Goal: Find specific page/section: Find specific page/section

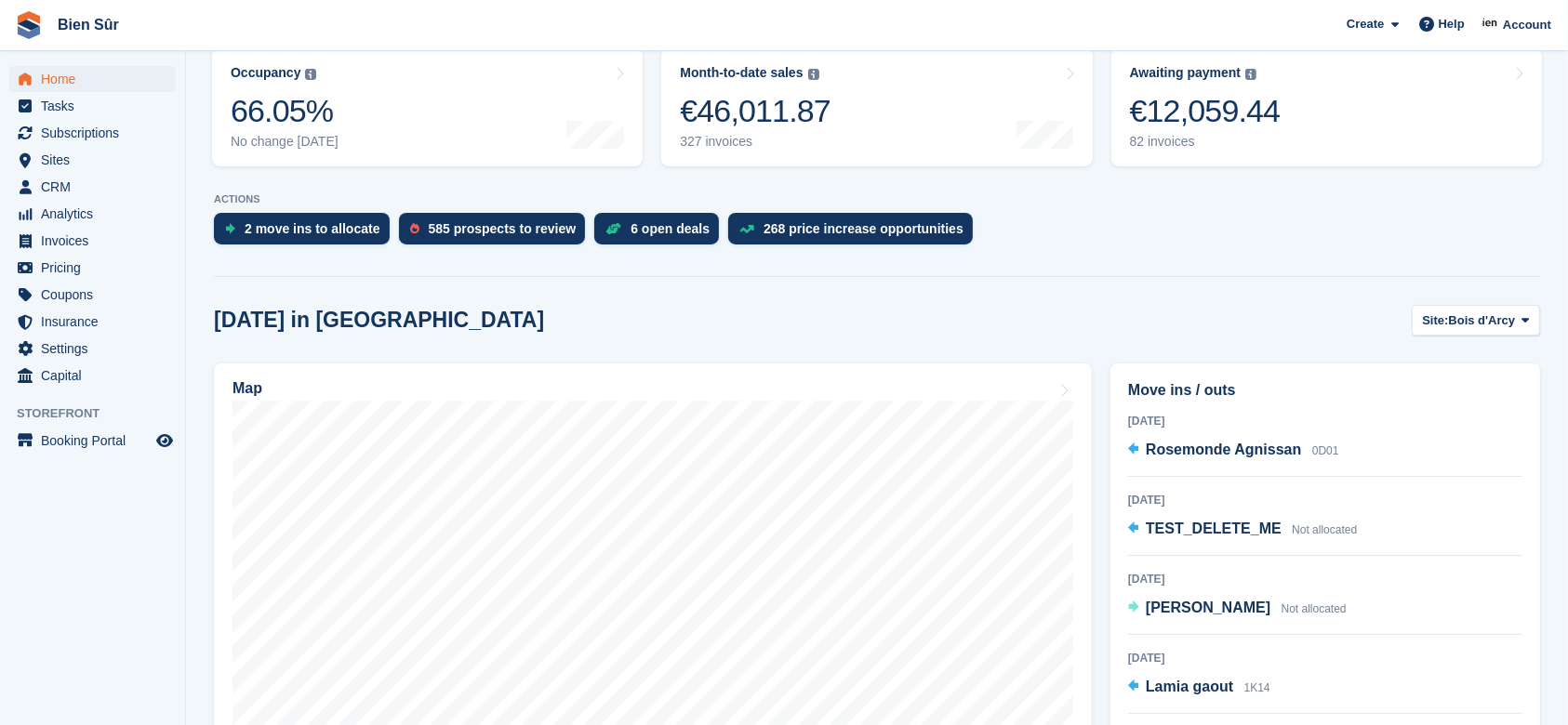
scroll to position [496, 0]
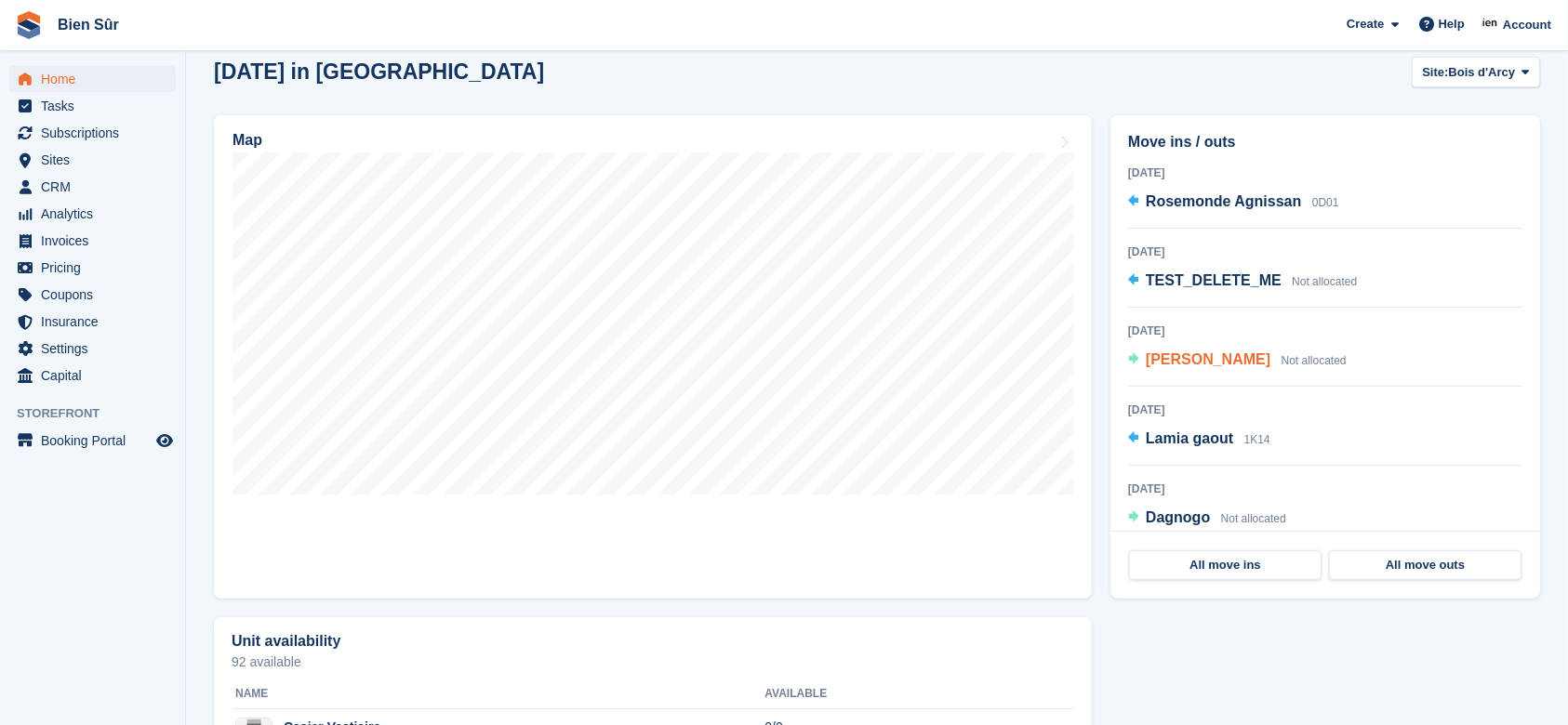
click at [1202, 355] on span "[PERSON_NAME]" at bounding box center [1207, 359] width 124 height 15
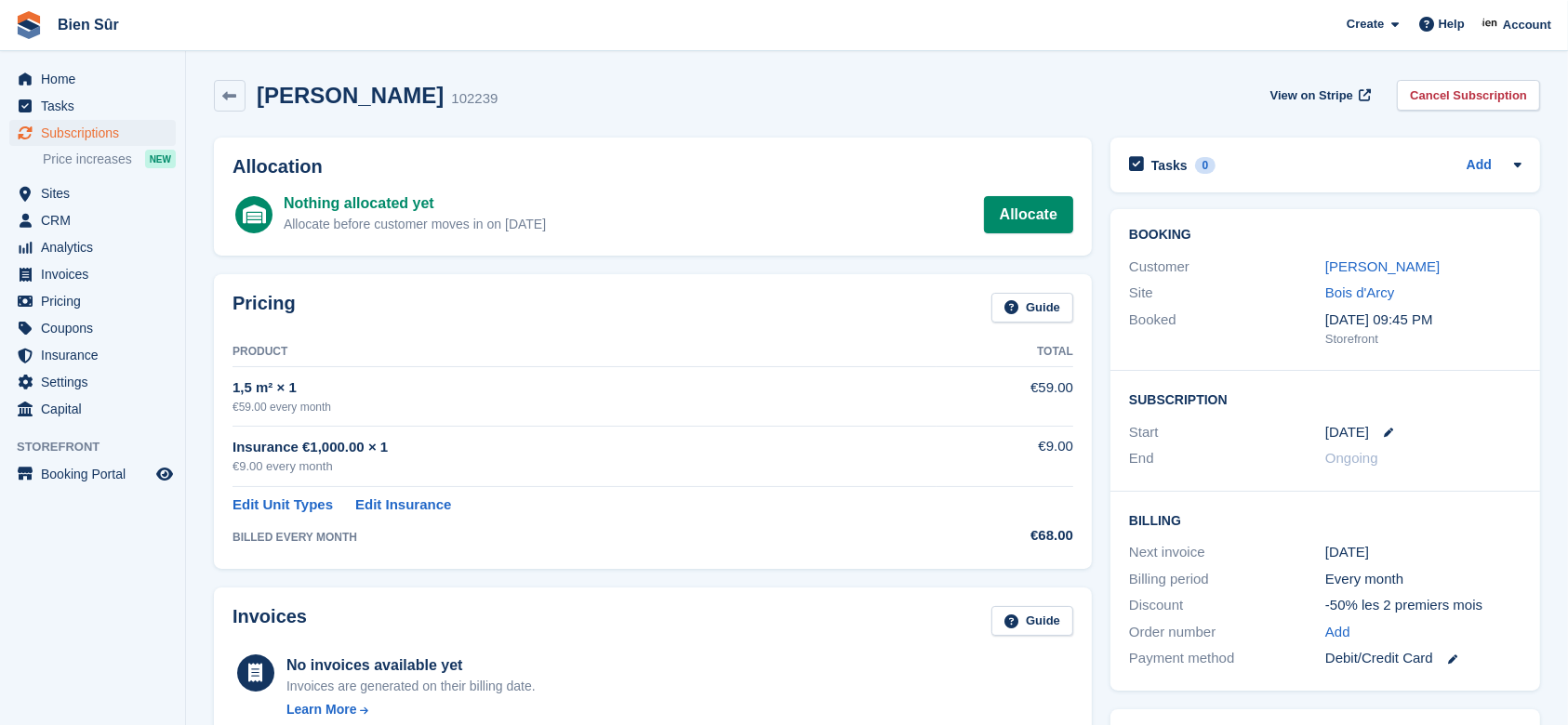
drag, startPoint x: 371, startPoint y: 100, endPoint x: 443, endPoint y: 100, distance: 72.0
click at [443, 100] on h2 "[PERSON_NAME]" at bounding box center [350, 95] width 187 height 25
click at [1354, 267] on link "[PERSON_NAME]" at bounding box center [1382, 266] width 115 height 15
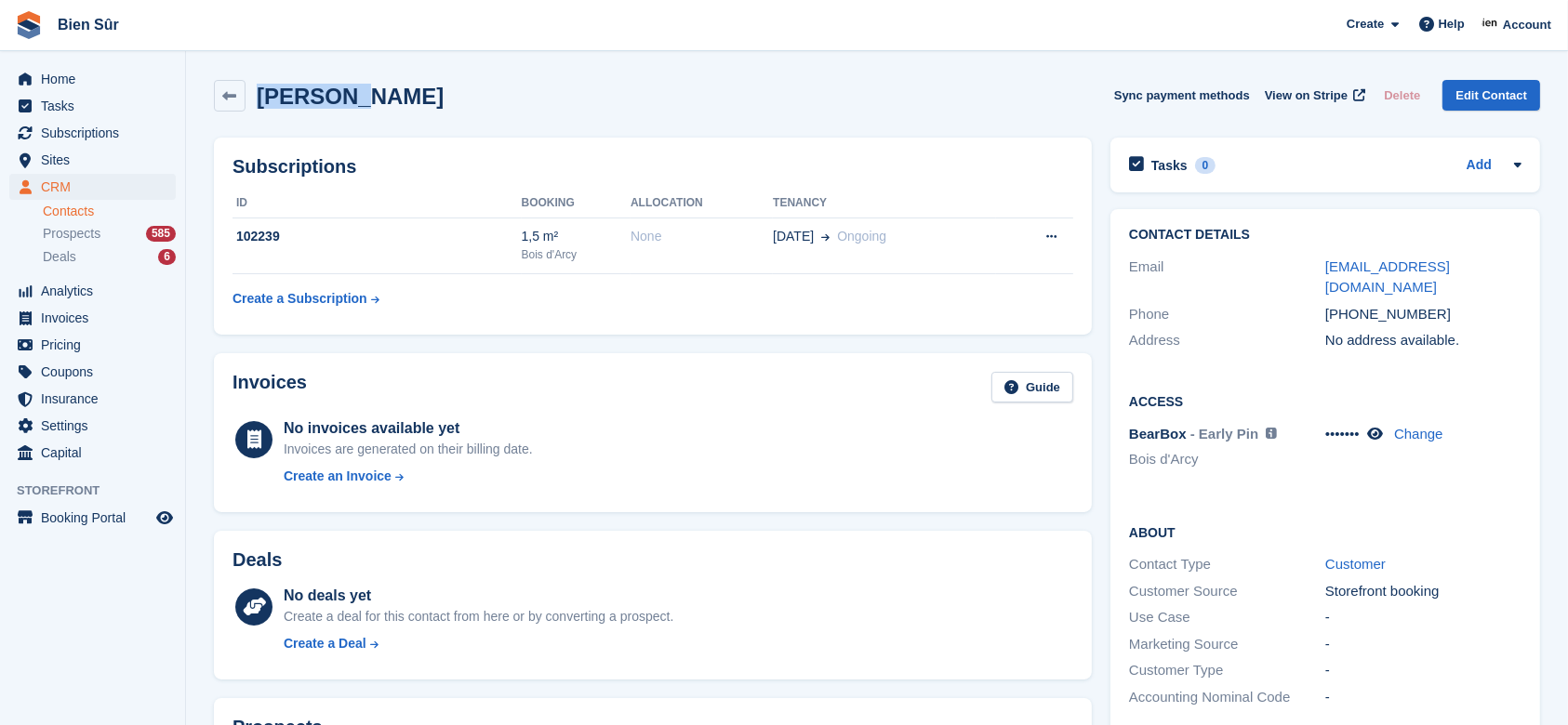
drag, startPoint x: 366, startPoint y: 98, endPoint x: 248, endPoint y: 99, distance: 118.0
click at [248, 99] on div "[PERSON_NAME]" at bounding box center [345, 96] width 198 height 25
copy h2 "LAURENCE"
click at [743, 80] on div "LAURENCE MINIER Sync payment methods View on Stripe Delete Edit Contact" at bounding box center [876, 95] width 1326 height 32
drag, startPoint x: 498, startPoint y: 97, endPoint x: 377, endPoint y: 97, distance: 121.0
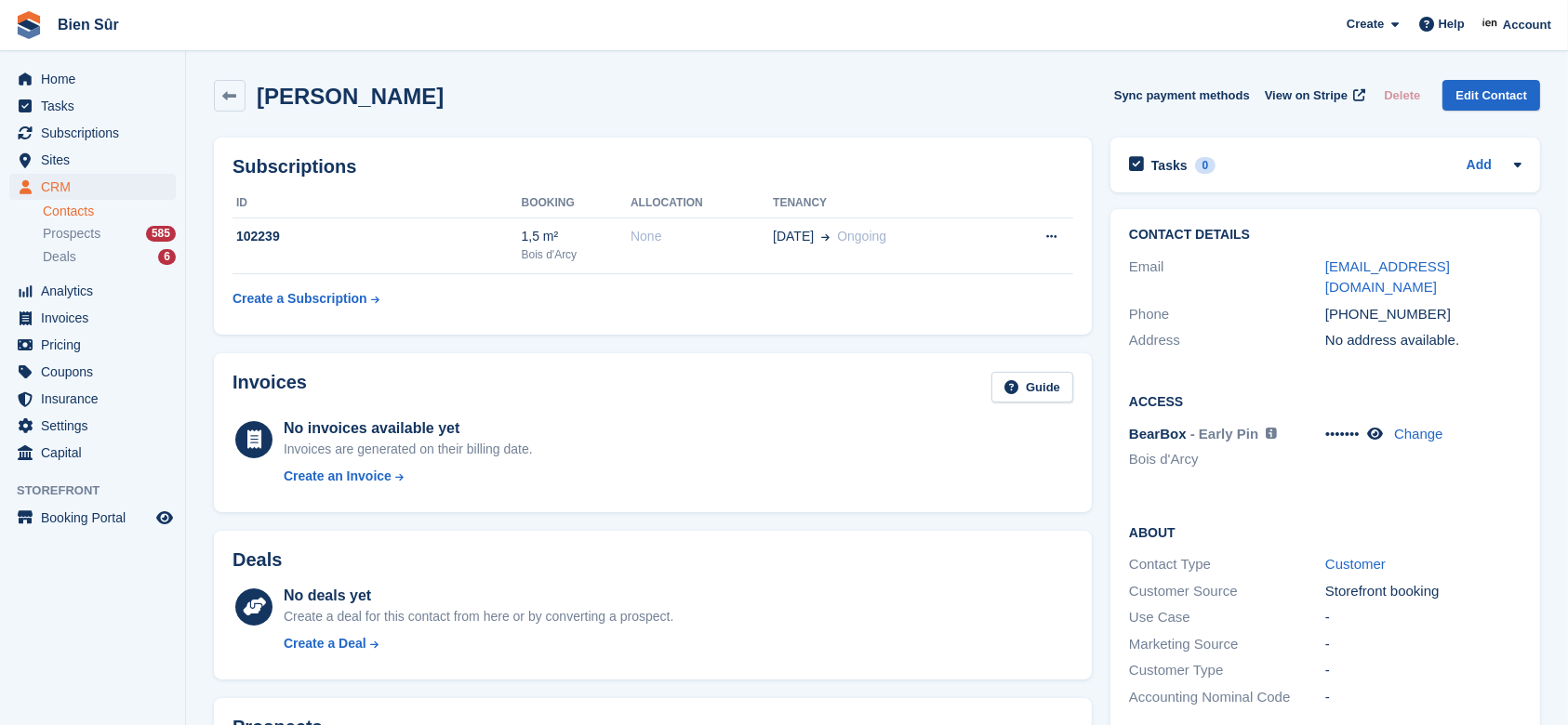
click at [377, 97] on div "LAURENCE MINIER Sync payment methods View on Stripe Delete Edit Contact" at bounding box center [876, 95] width 1326 height 32
copy h2 "MINIER"
